Goal: Use online tool/utility: Utilize a website feature to perform a specific function

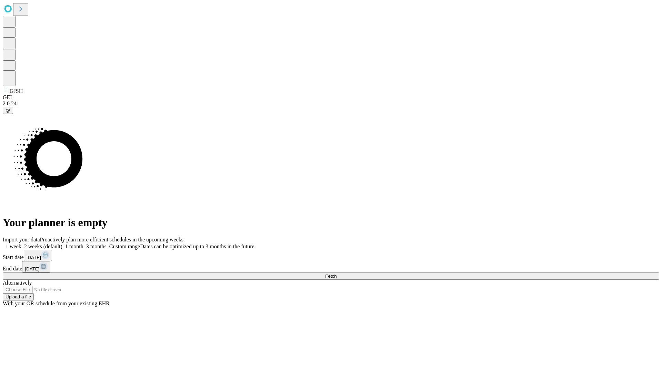
click at [337, 273] on span "Fetch" at bounding box center [330, 275] width 11 height 5
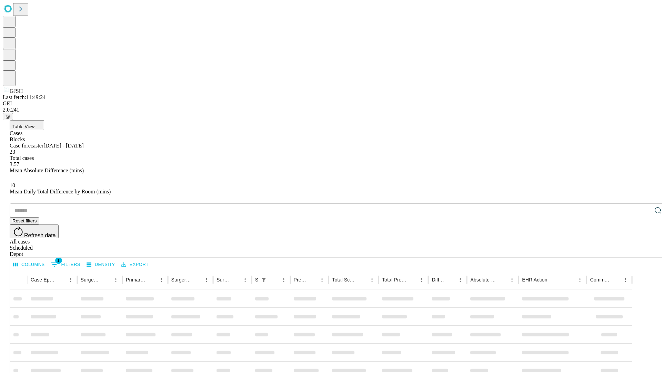
click at [34, 124] on span "Table View" at bounding box center [23, 126] width 22 height 5
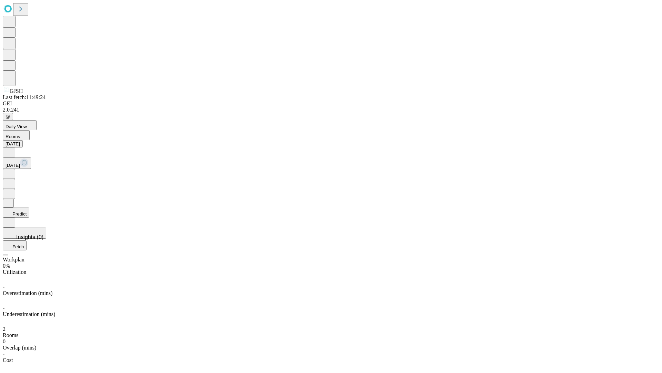
click at [29, 207] on button "Predict" at bounding box center [16, 212] width 27 height 10
